Goal: Obtain resource: Download file/media

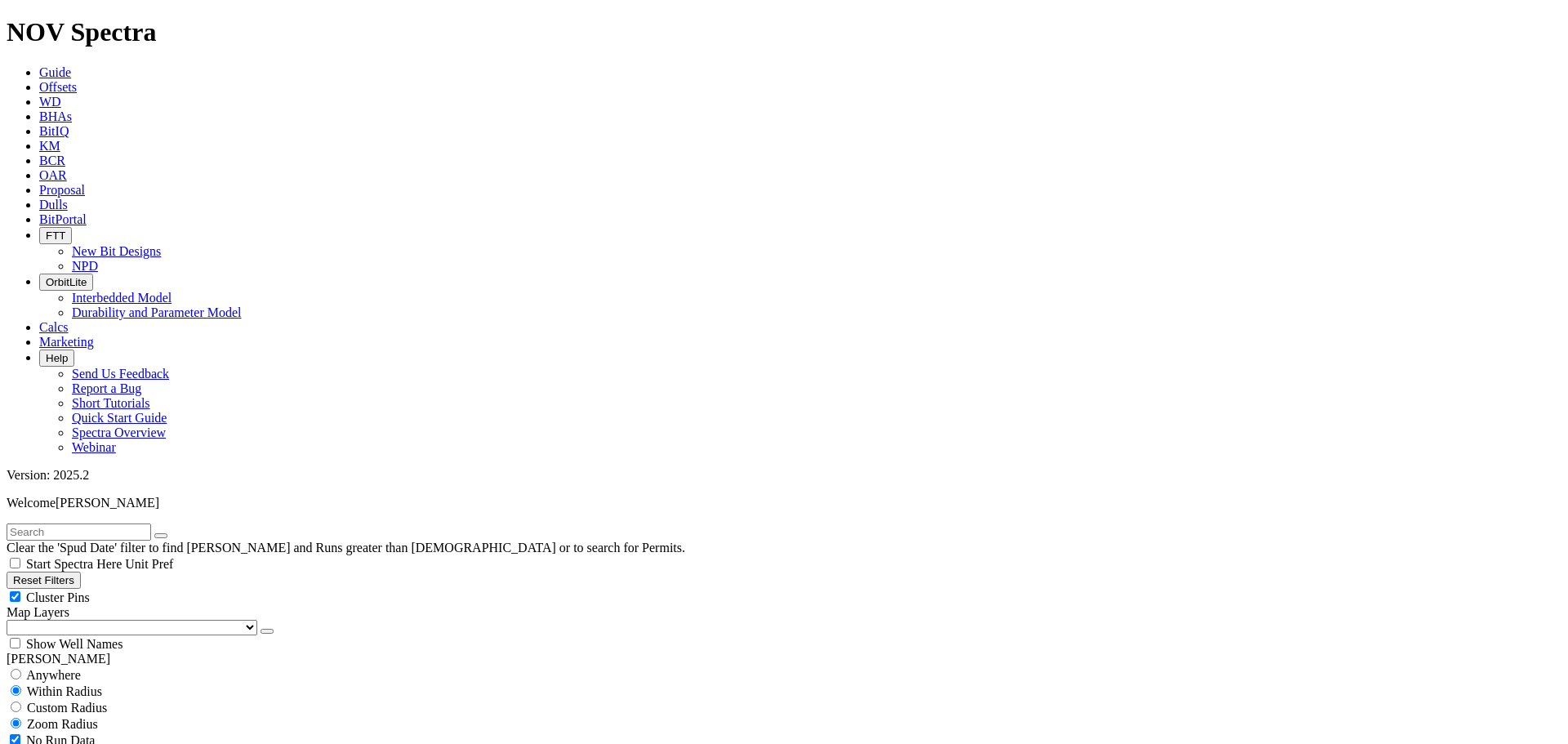
scroll to position [7678, 0]
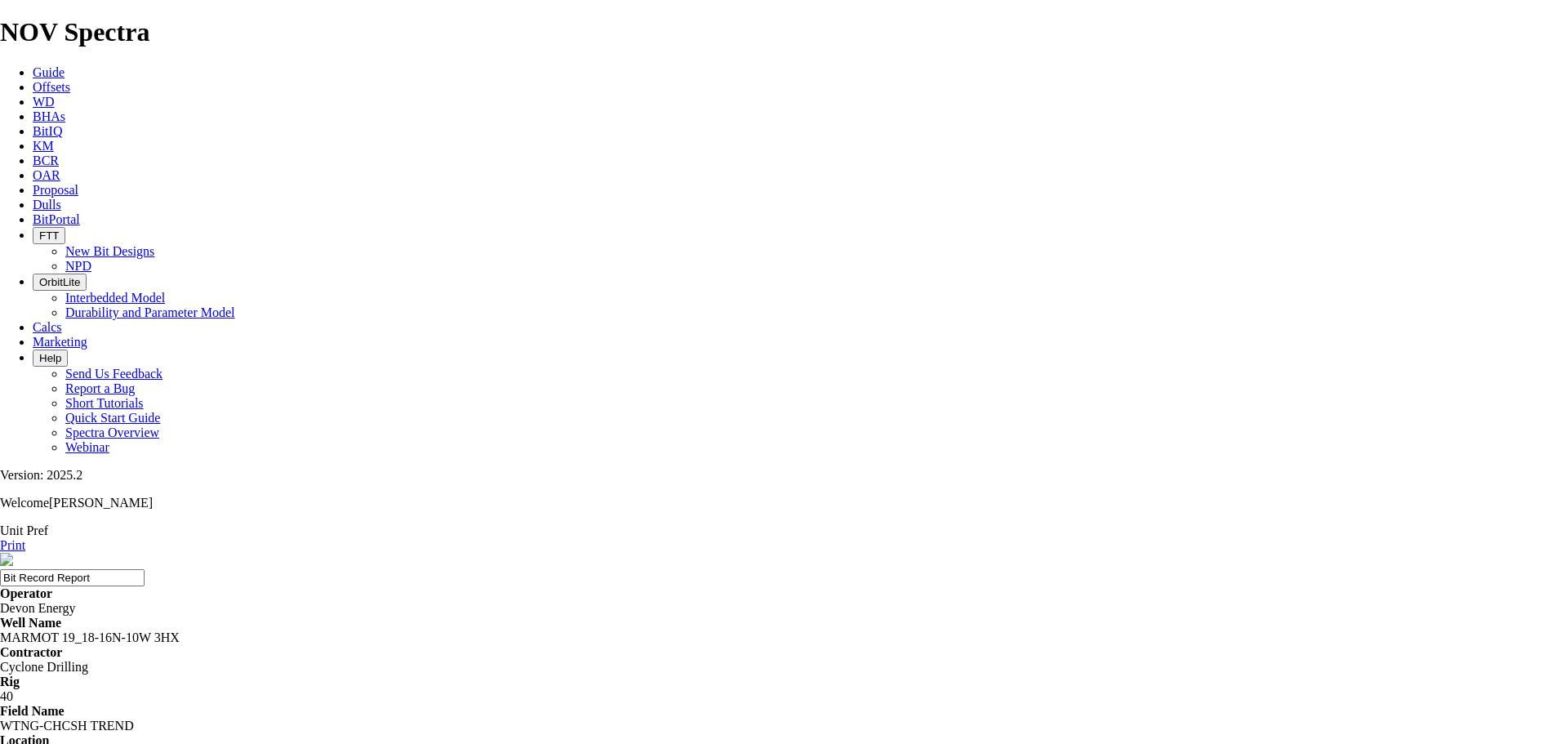
click at [25, 539] on link "Print" at bounding box center [12, 545] width 25 height 13
click at [70, 80] on span "Offsets" at bounding box center [51, 86] width 37 height 13
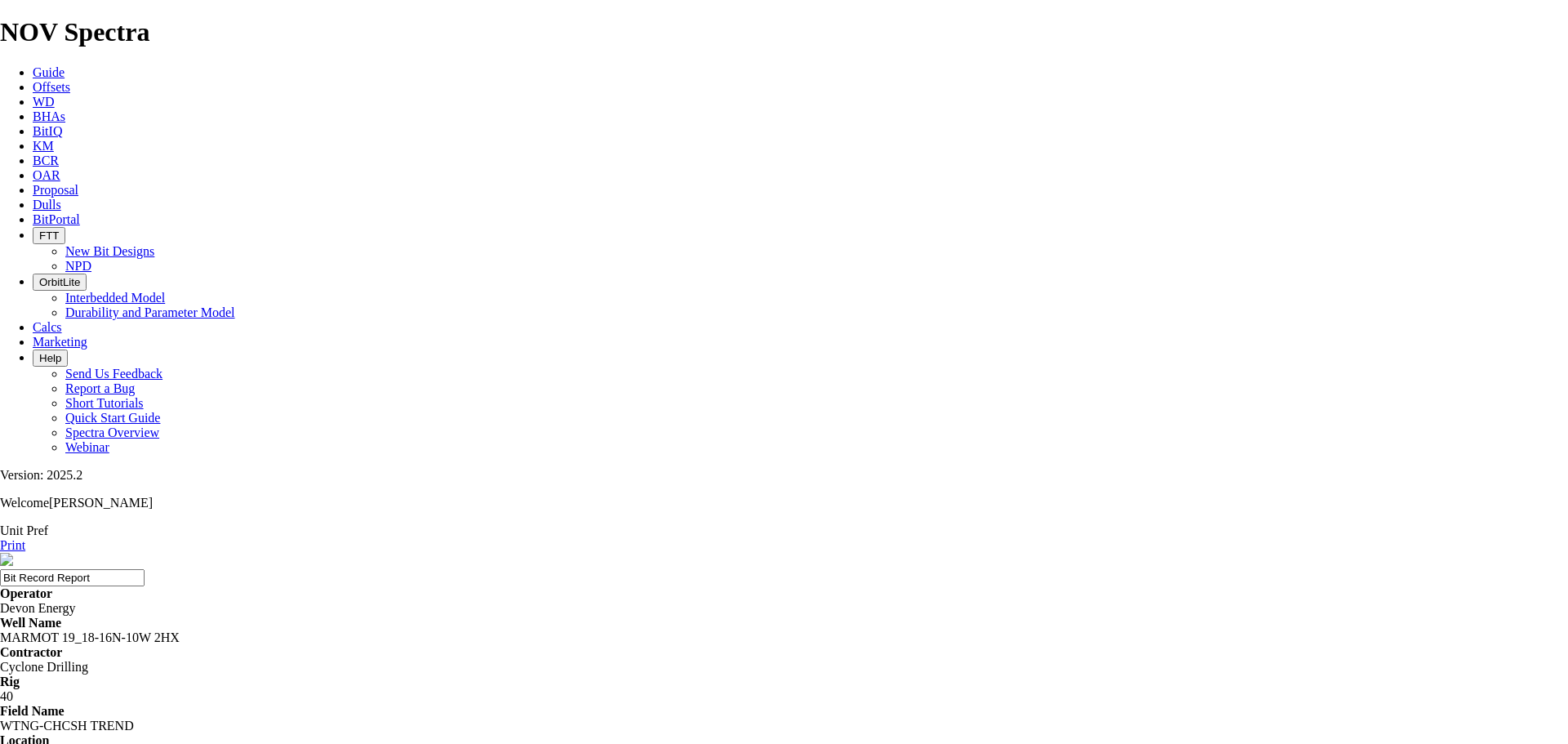
click at [25, 539] on link "Print" at bounding box center [12, 545] width 25 height 13
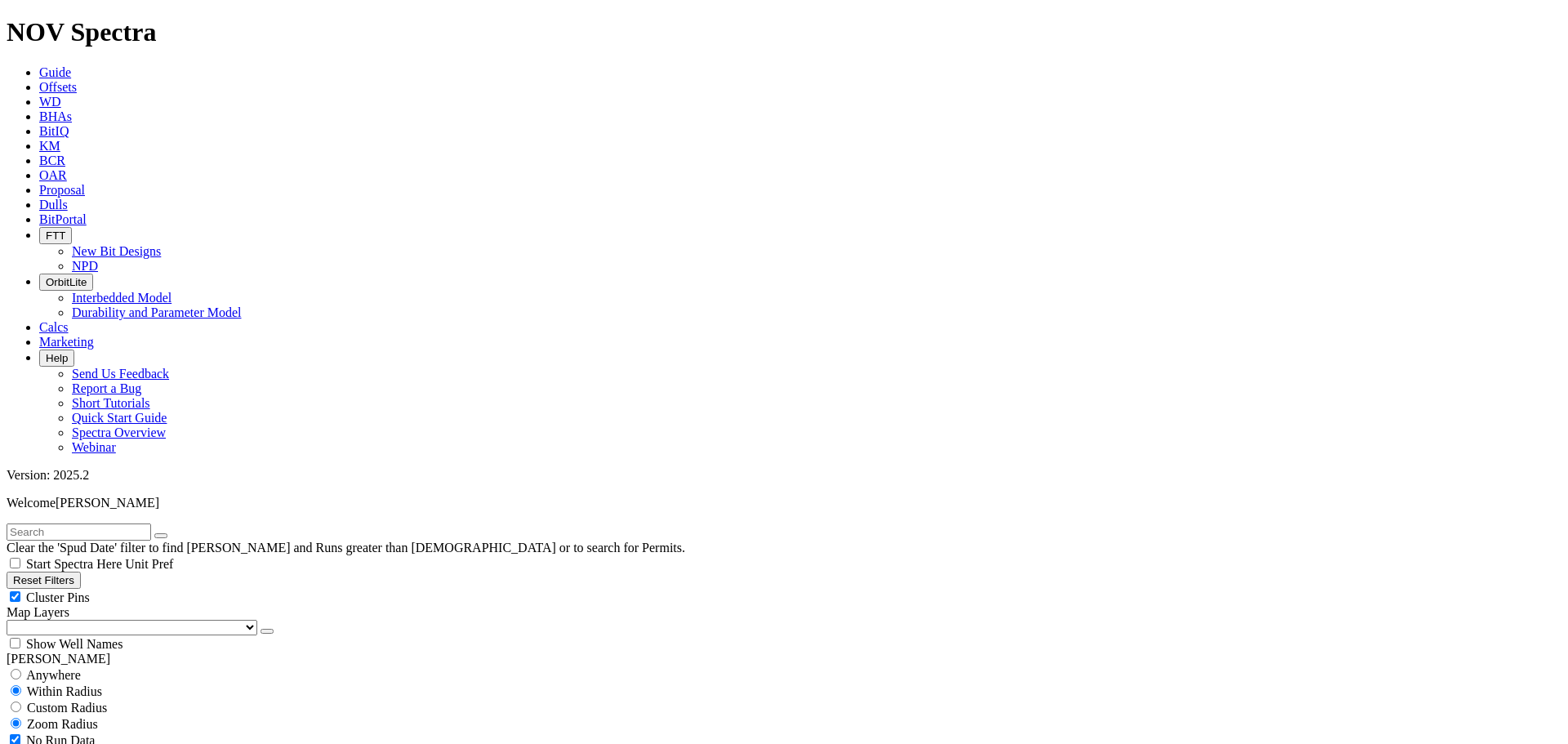
scroll to position [817, 0]
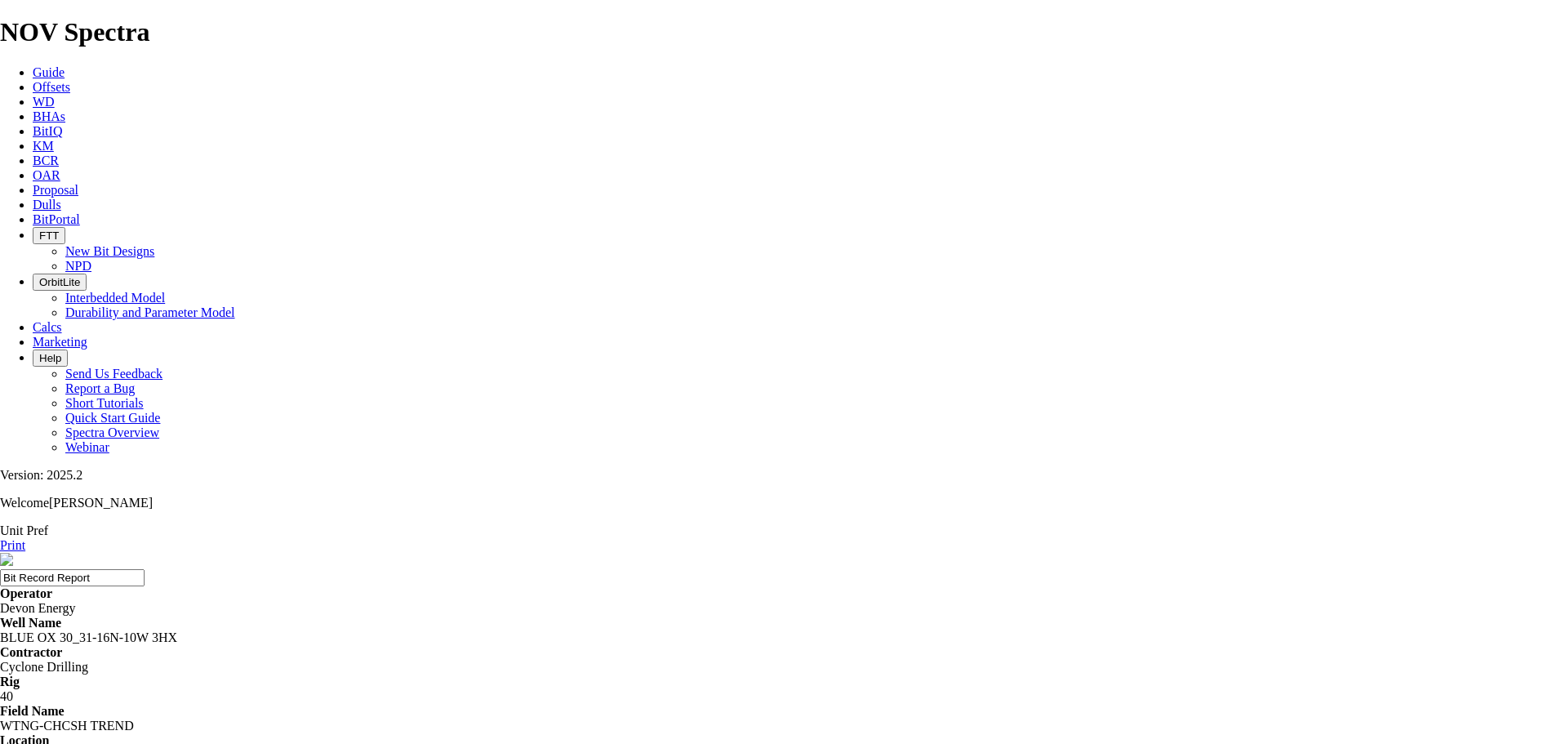
click at [25, 539] on link "Print" at bounding box center [12, 545] width 25 height 13
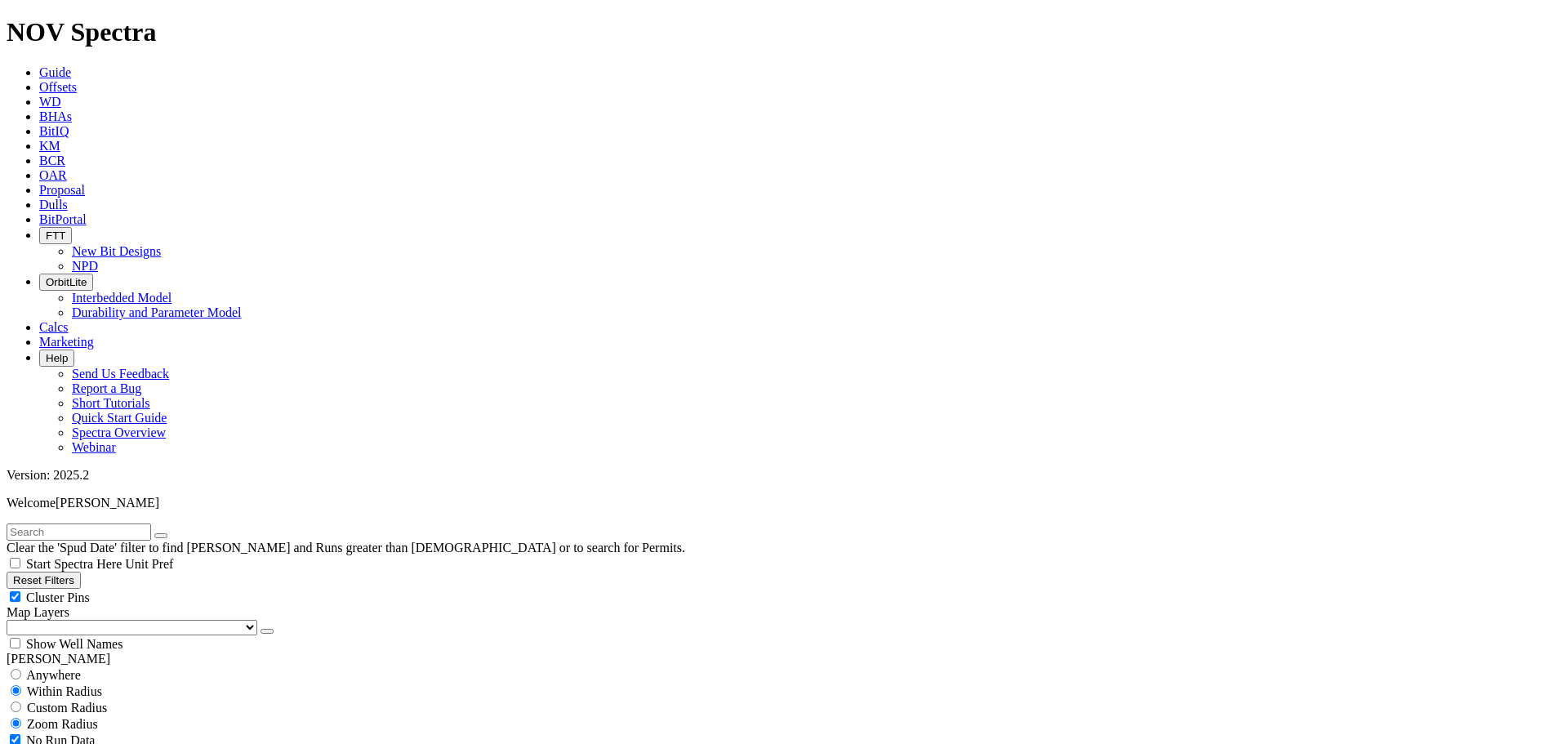
scroll to position [1225, 0]
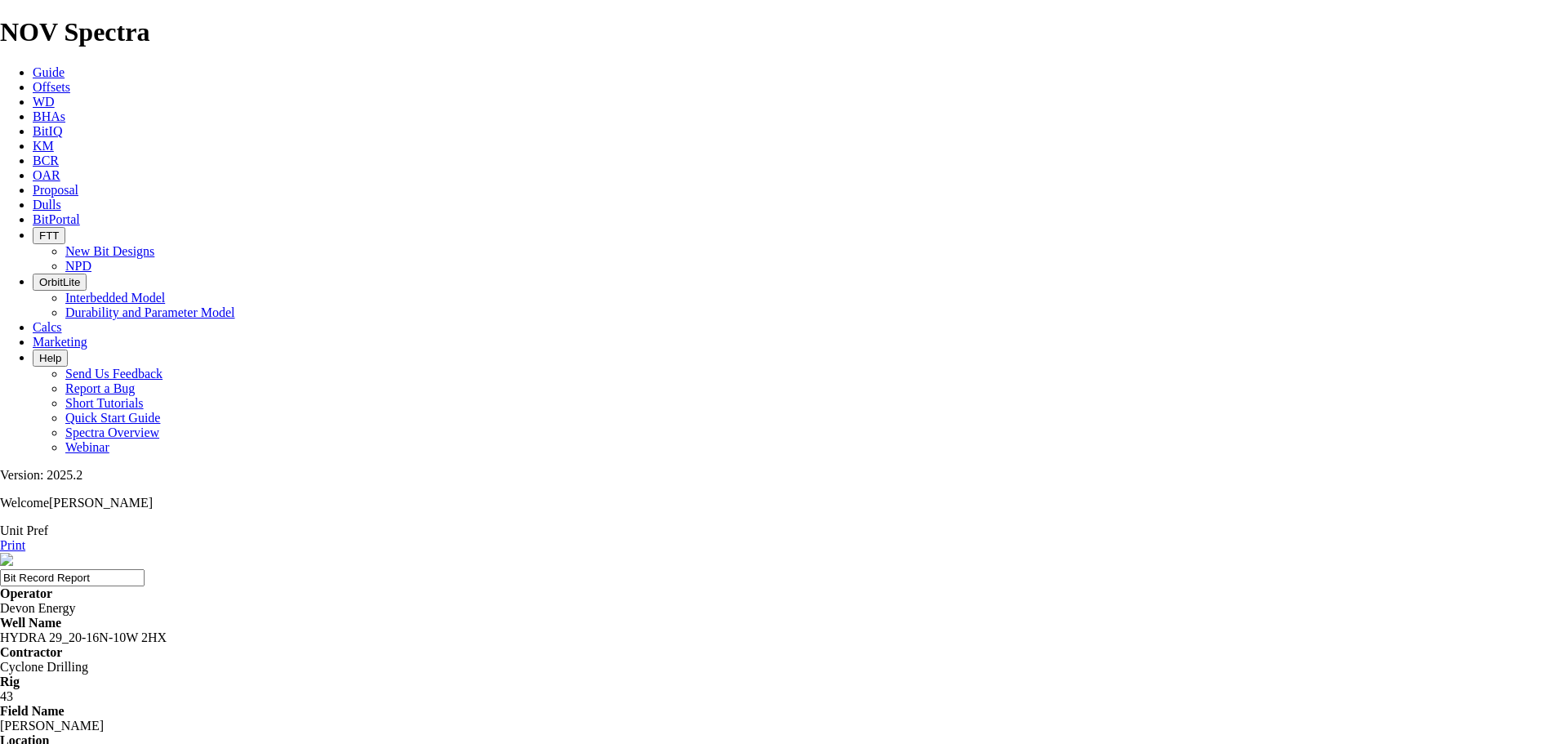
click at [25, 539] on link "Print" at bounding box center [12, 545] width 25 height 13
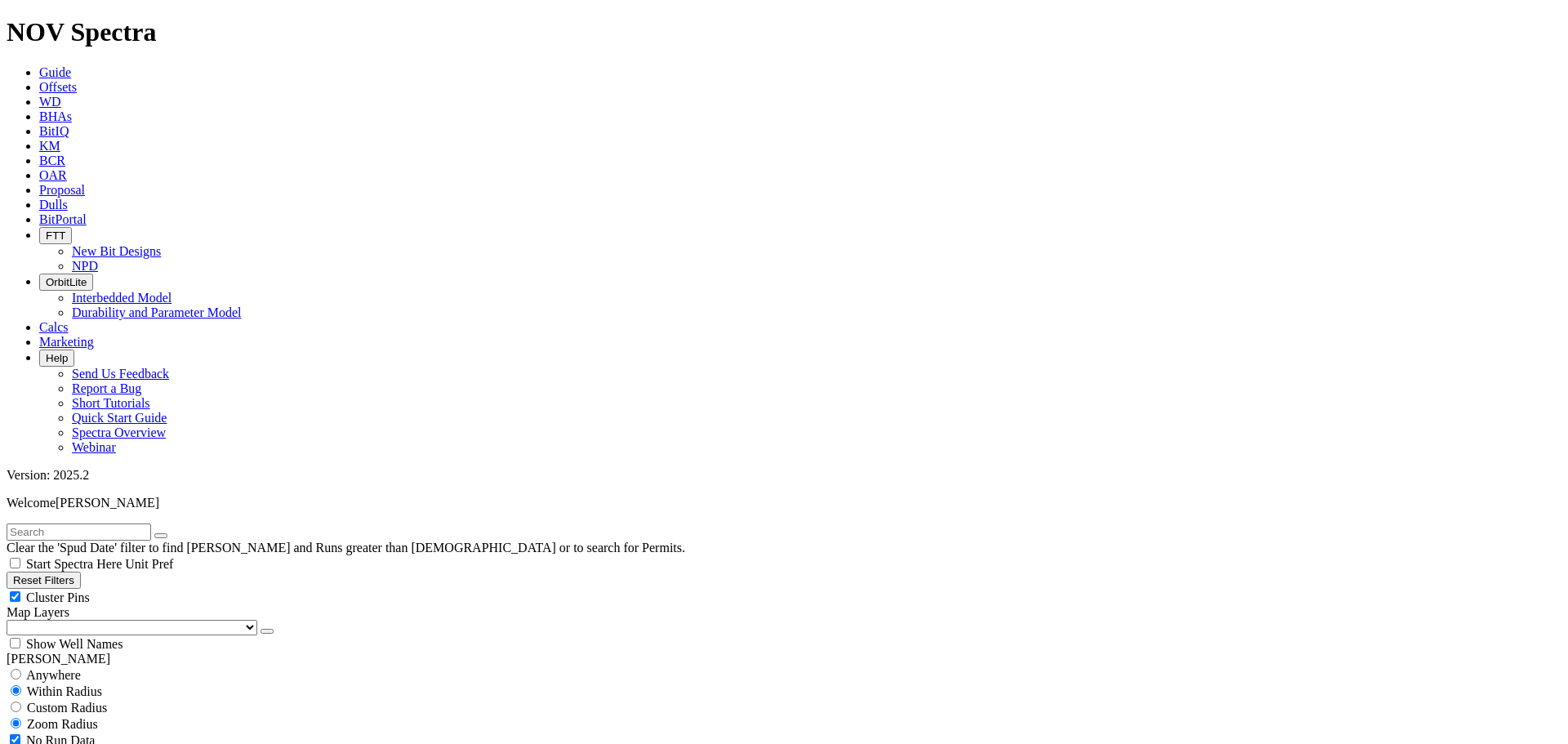
scroll to position [1797, 0]
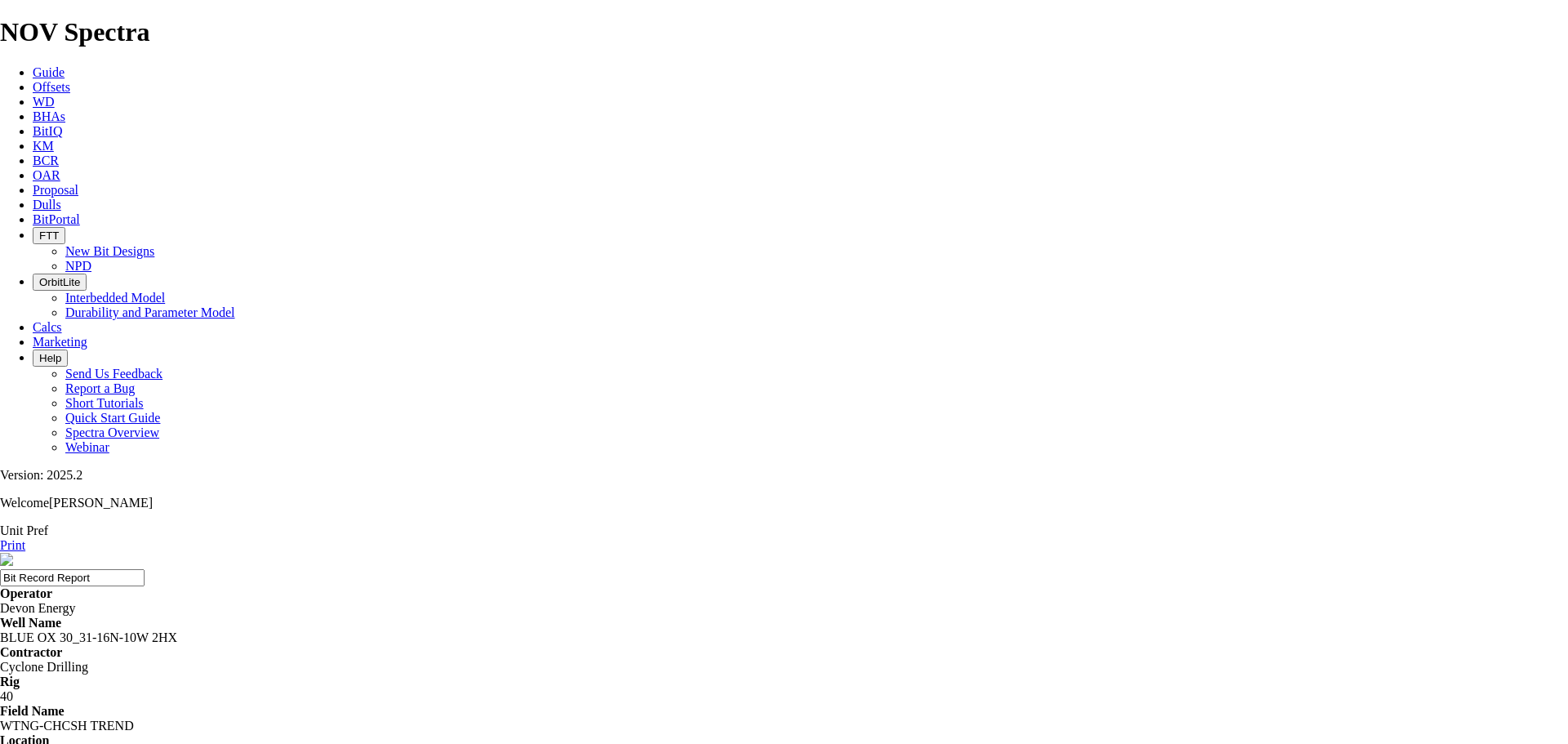
drag, startPoint x: 1537, startPoint y: 89, endPoint x: 1196, endPoint y: 635, distance: 643.7
click at [25, 539] on link "Print" at bounding box center [12, 545] width 25 height 13
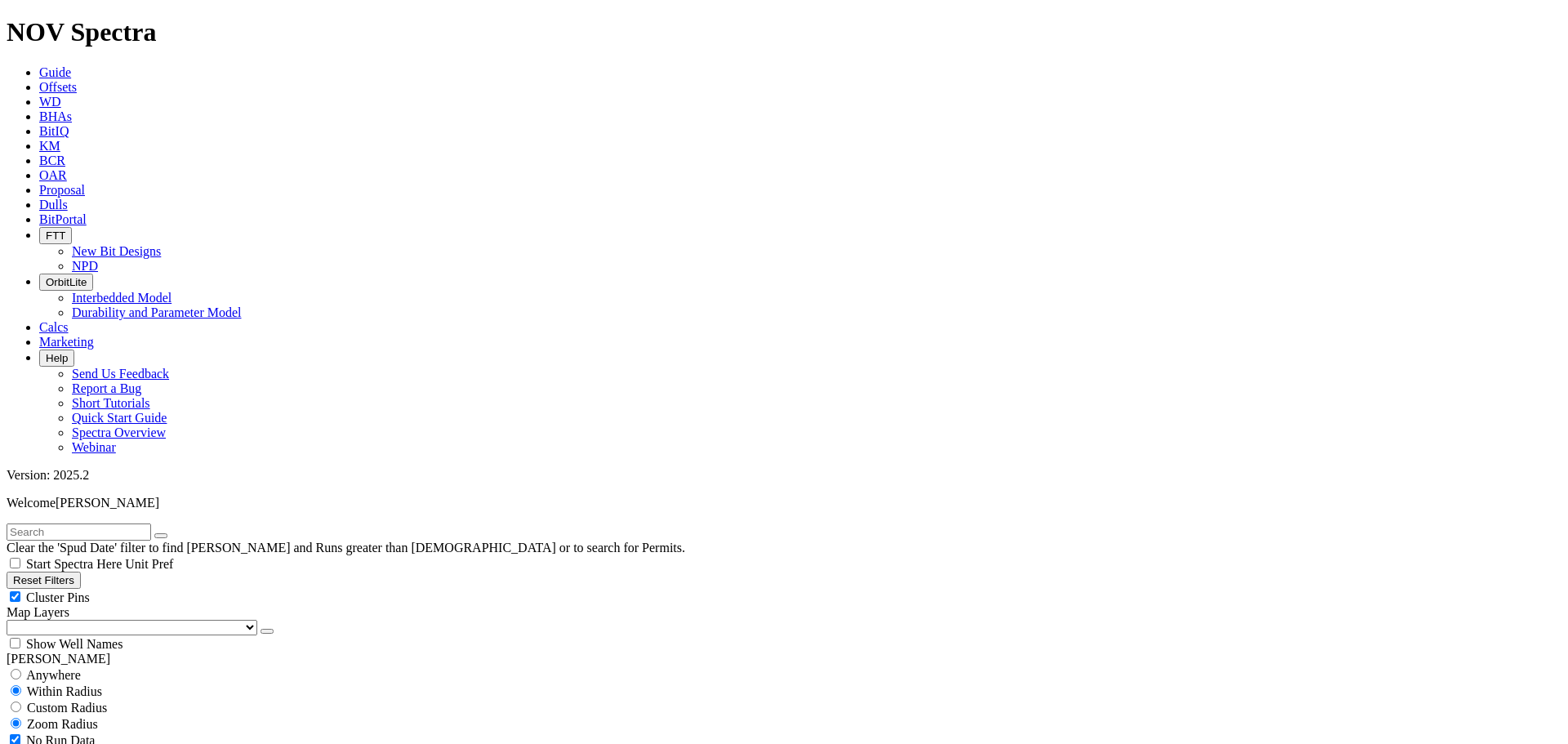
select select
